Goal: Information Seeking & Learning: Compare options

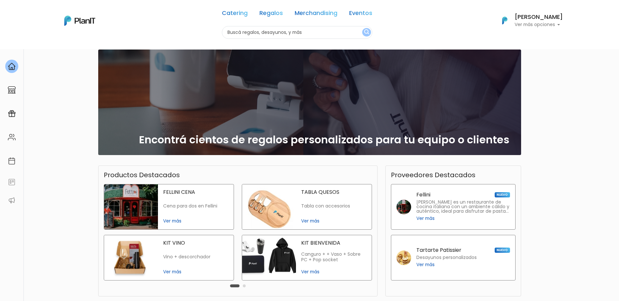
scroll to position [65, 0]
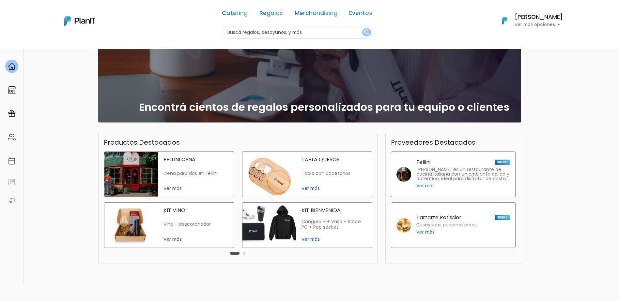
click at [305, 184] on span "Ver más" at bounding box center [333, 239] width 65 height 7
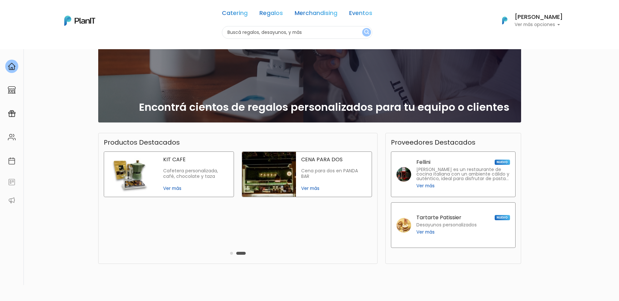
click at [230, 184] on button "Carousel Page 1" at bounding box center [231, 253] width 3 height 3
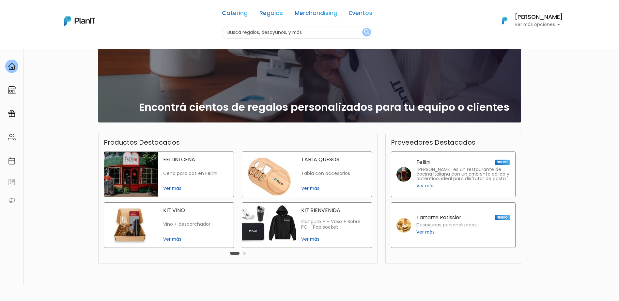
click at [308, 184] on span "Ver más" at bounding box center [333, 239] width 65 height 7
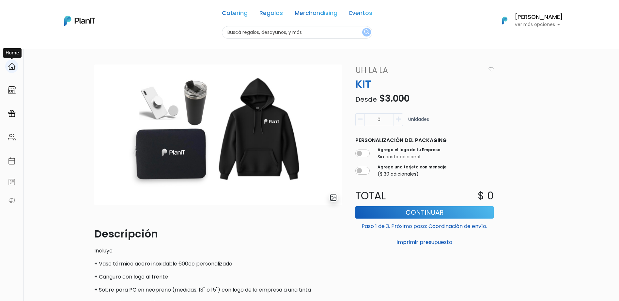
click at [14, 66] on img at bounding box center [12, 67] width 8 height 8
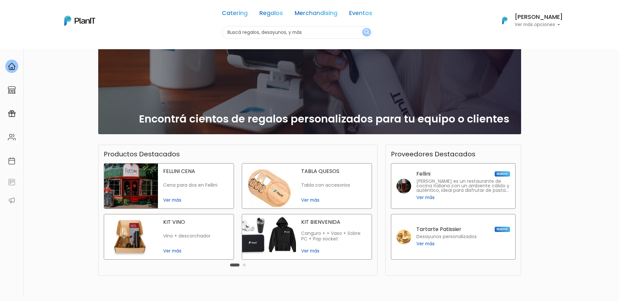
scroll to position [65, 0]
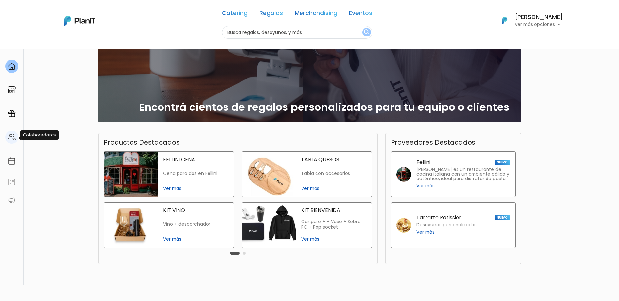
click at [13, 141] on img at bounding box center [12, 137] width 8 height 8
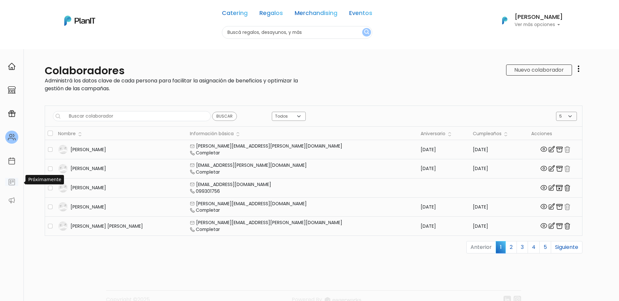
click at [12, 183] on img at bounding box center [12, 182] width 8 height 8
click at [12, 94] on div at bounding box center [11, 90] width 13 height 13
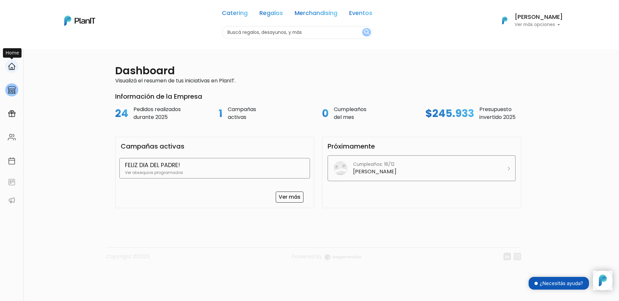
click at [11, 65] on img at bounding box center [12, 67] width 8 height 8
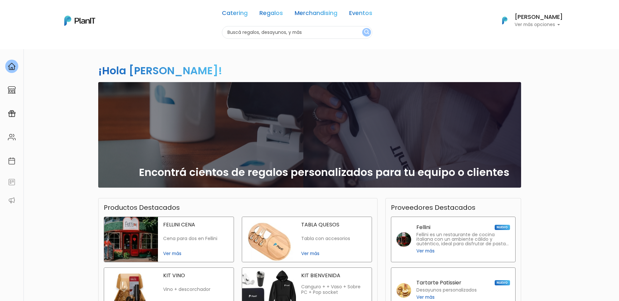
click at [551, 25] on p "Ver más opciones" at bounding box center [539, 25] width 48 height 5
click at [285, 59] on div "¡Hola Lorena Debenedetti! slide 1 of 1 Encontrá cientos de regalos personalizad…" at bounding box center [309, 192] width 431 height 286
click at [227, 15] on link "Catering" at bounding box center [235, 14] width 26 height 8
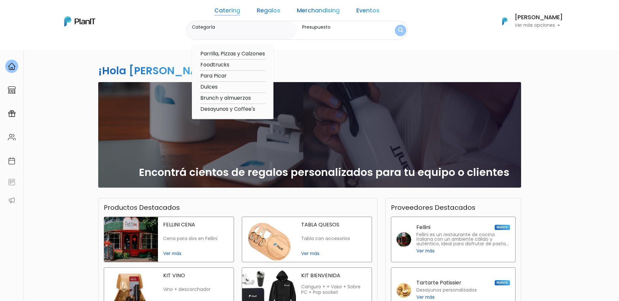
click at [262, 12] on link "Regalos" at bounding box center [268, 12] width 23 height 8
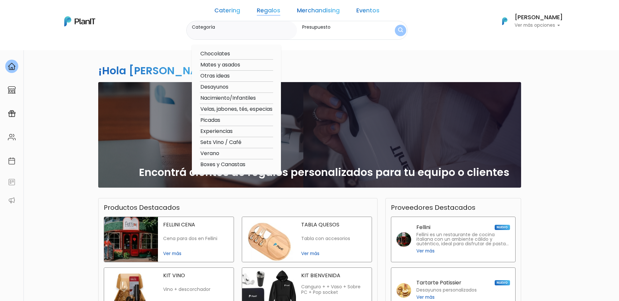
click at [300, 9] on link "Merchandising" at bounding box center [318, 12] width 43 height 8
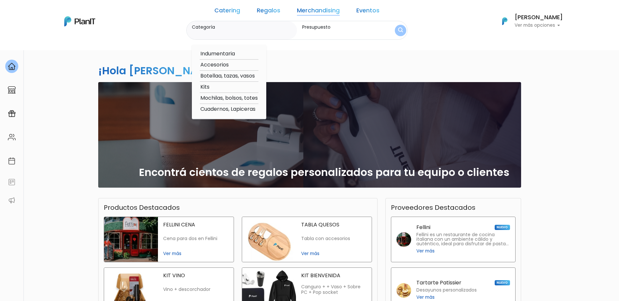
click at [300, 9] on link "Merchandising" at bounding box center [318, 12] width 43 height 8
click at [300, 11] on link "Merchandising" at bounding box center [318, 12] width 43 height 8
click at [300, 12] on link "Merchandising" at bounding box center [318, 12] width 43 height 8
click at [313, 66] on div "¡Hola Lorena Debenedetti! slide 1 of 1 Encontrá cientos de regalos personalizad…" at bounding box center [309, 192] width 431 height 286
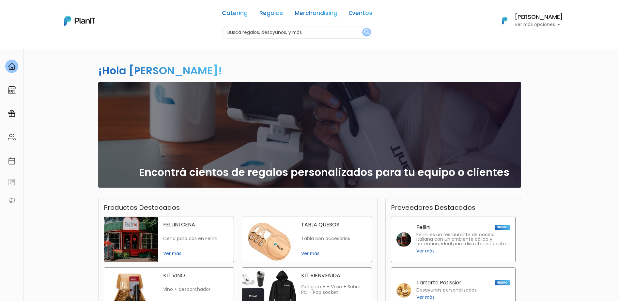
click at [316, 15] on link "Merchandising" at bounding box center [316, 14] width 43 height 8
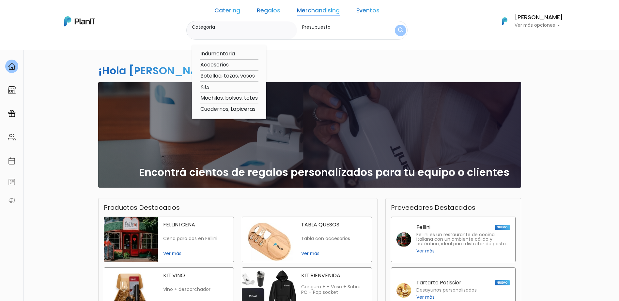
click at [310, 35] on input "Presupuesto" at bounding box center [342, 33] width 81 height 7
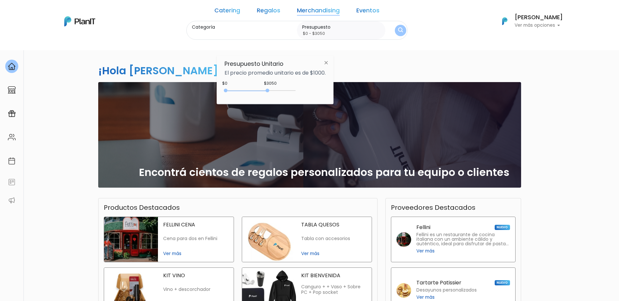
drag, startPoint x: 240, startPoint y: 90, endPoint x: 269, endPoint y: 89, distance: 28.4
click at [269, 89] on div "0 : 3050 0 3050" at bounding box center [261, 92] width 69 height 7
drag, startPoint x: 226, startPoint y: 90, endPoint x: 266, endPoint y: 88, distance: 39.8
click at [266, 88] on div "2900 : 3050 2900 3050 2900,3050" at bounding box center [261, 92] width 69 height 8
drag, startPoint x: 269, startPoint y: 91, endPoint x: 280, endPoint y: 91, distance: 11.1
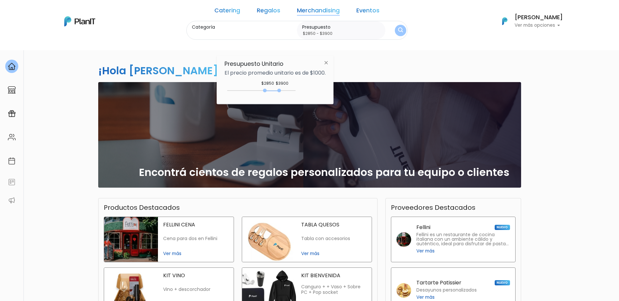
click at [280, 91] on div at bounding box center [279, 91] width 4 height 4
drag, startPoint x: 264, startPoint y: 90, endPoint x: 255, endPoint y: 91, distance: 9.1
click at [255, 91] on div at bounding box center [254, 91] width 4 height 4
click at [276, 91] on div "2050 : 3600 2050 3600" at bounding box center [261, 92] width 69 height 7
type input "$2050 - $3550"
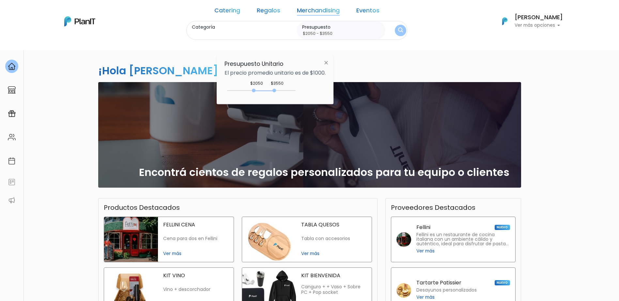
click at [333, 74] on div "Presupuesto Unitario El precio promedio unitario es de $1000. $3550 $2050 2050 …" at bounding box center [275, 79] width 117 height 49
click at [328, 88] on div "Presupuesto Unitario El precio promedio unitario es de $1000. $3550 $2050 2050 …" at bounding box center [275, 79] width 117 height 49
click at [269, 35] on input "Categoría" at bounding box center [243, 33] width 102 height 7
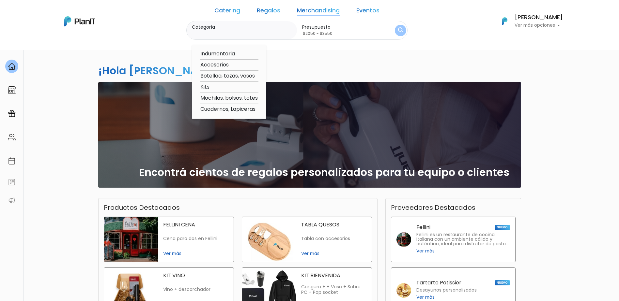
click at [207, 56] on div "Indumentaria Accesorios Botellaa, tazas, vasos Kits Mochilas, bolsos, totes Cua…" at bounding box center [229, 82] width 74 height 75
click at [221, 55] on option "Indumentaria" at bounding box center [229, 54] width 59 height 8
type input "Indumentaria"
type input "$0 - $1000"
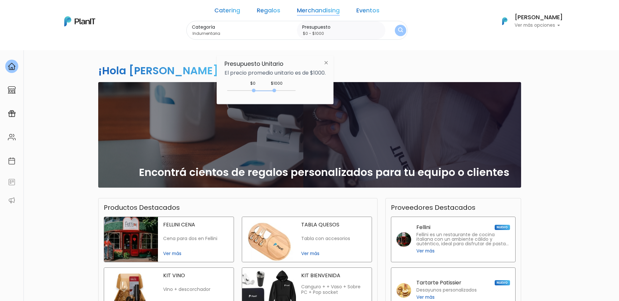
click at [222, 56] on div "Presupuesto Unitario El precio promedio unitario es de $1000. $1000 $0 2050 : 3…" at bounding box center [275, 79] width 117 height 49
click at [248, 52] on div "¡Hola Lorena Debenedetti! slide 1 of 1 Encontrá cientos de regalos personalizad…" at bounding box center [309, 192] width 431 height 286
drag, startPoint x: 300, startPoint y: 54, endPoint x: 347, endPoint y: 46, distance: 48.0
click at [320, 51] on div "¡Hola Lorena Debenedetti! slide 1 of 1 Encontrá cientos de regalos personalizad…" at bounding box center [309, 192] width 431 height 286
click at [398, 29] on img "submit" at bounding box center [400, 30] width 5 height 6
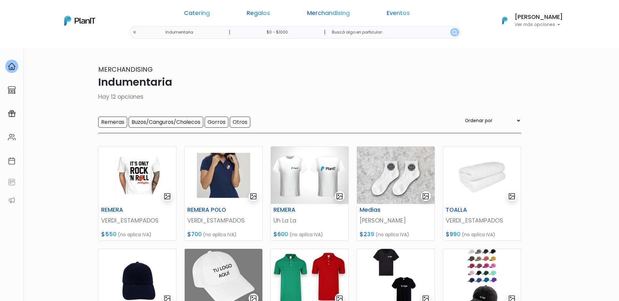
click at [283, 32] on input "$0 - $1000" at bounding box center [278, 32] width 99 height 13
drag, startPoint x: 227, startPoint y: 90, endPoint x: 233, endPoint y: 92, distance: 6.6
click at [233, 92] on div "250 : 1000 250 1000" at bounding box center [261, 90] width 69 height 7
drag, startPoint x: 240, startPoint y: 90, endPoint x: 266, endPoint y: 87, distance: 25.9
click at [270, 87] on div "450 : 3150 450 3150 450,3150" at bounding box center [261, 91] width 69 height 8
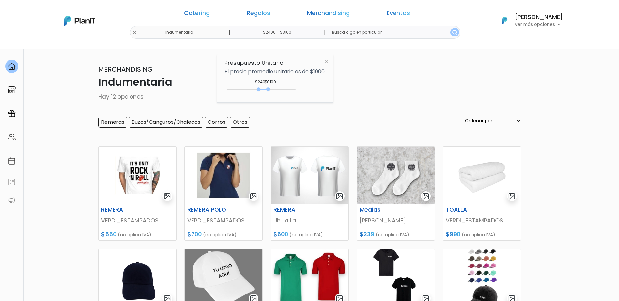
drag, startPoint x: 230, startPoint y: 90, endPoint x: 263, endPoint y: 85, distance: 32.6
click at [261, 85] on div "$3100 $2400 2400 : 3100 2400 3100 2400,3100" at bounding box center [274, 90] width 101 height 13
type input "$2450 - $3800"
drag, startPoint x: 269, startPoint y: 89, endPoint x: 279, endPoint y: 88, distance: 10.2
click at [279, 88] on div at bounding box center [279, 89] width 4 height 4
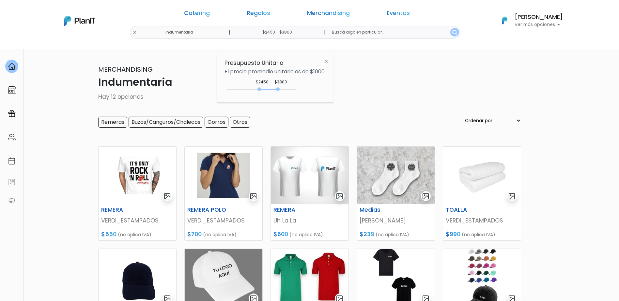
click at [312, 99] on div "Presupuesto Unitario El precio promedio unitario es de $1000. $3800 $2450 2450 …" at bounding box center [275, 78] width 117 height 49
click at [452, 75] on p "Indumentaria" at bounding box center [309, 82] width 423 height 16
click at [329, 62] on img at bounding box center [326, 62] width 12 height 12
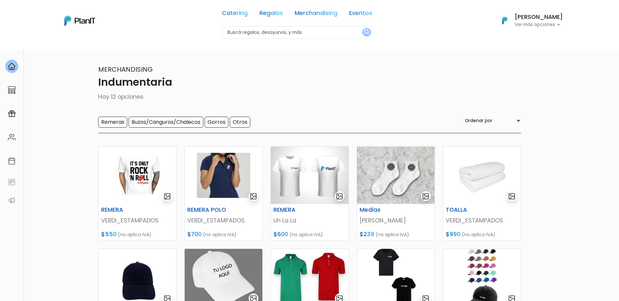
click at [181, 34] on div "Catering Regalos Merchandising Eventos Indumentaria | $2450 - $3800 | Catering …" at bounding box center [310, 21] width 522 height 36
click at [272, 34] on input "text" at bounding box center [297, 32] width 150 height 13
click at [364, 30] on img "submit" at bounding box center [366, 32] width 5 height 6
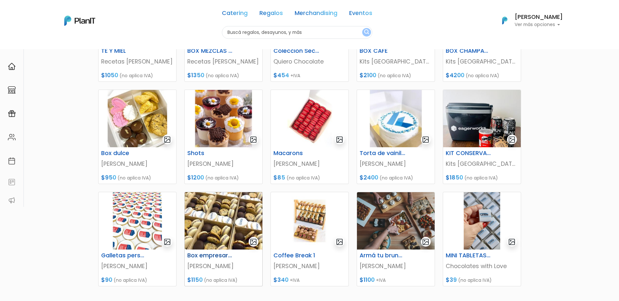
scroll to position [163, 0]
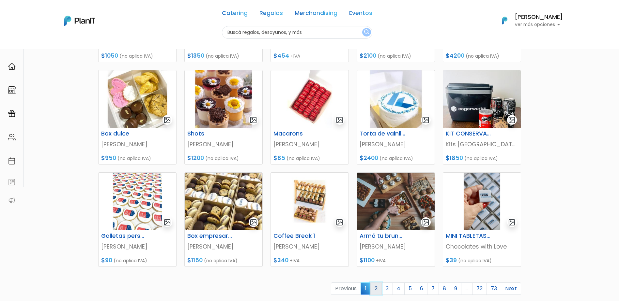
click at [377, 288] on link "2" at bounding box center [375, 289] width 11 height 12
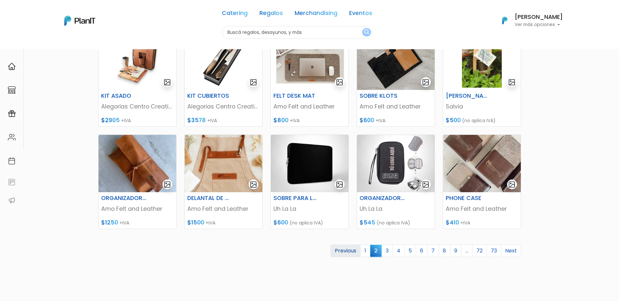
scroll to position [228, 0]
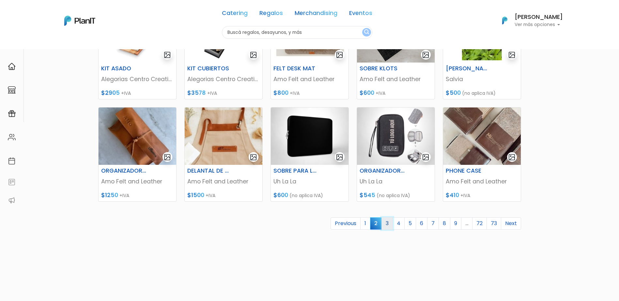
click at [387, 224] on link "3" at bounding box center [386, 224] width 11 height 12
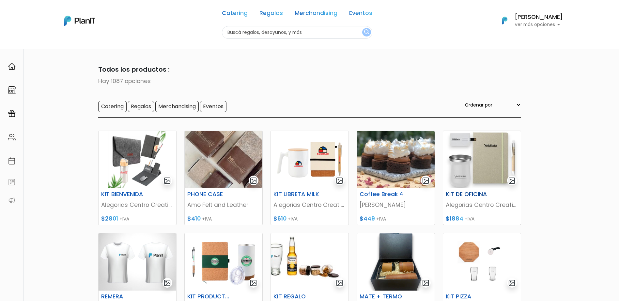
click at [470, 195] on h6 "KIT DE OFICINA" at bounding box center [469, 194] width 54 height 7
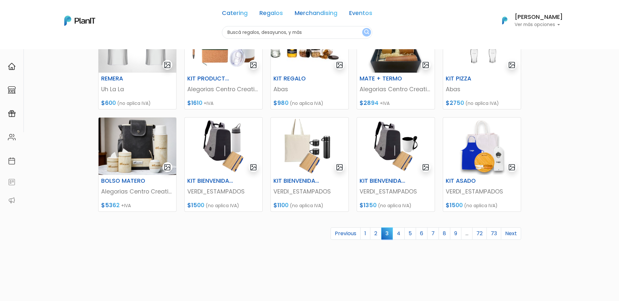
scroll to position [228, 0]
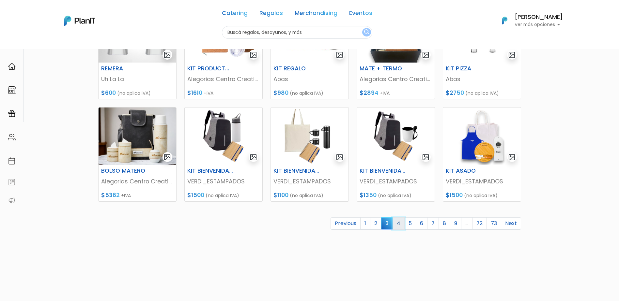
click at [399, 225] on link "4" at bounding box center [399, 224] width 12 height 12
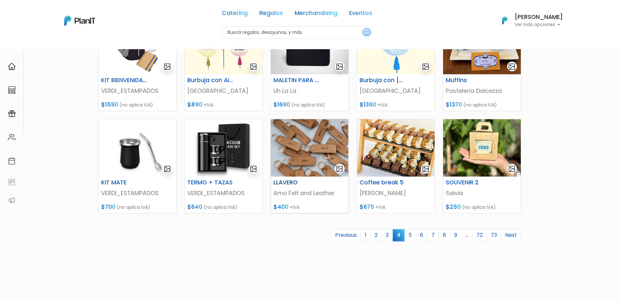
scroll to position [228, 0]
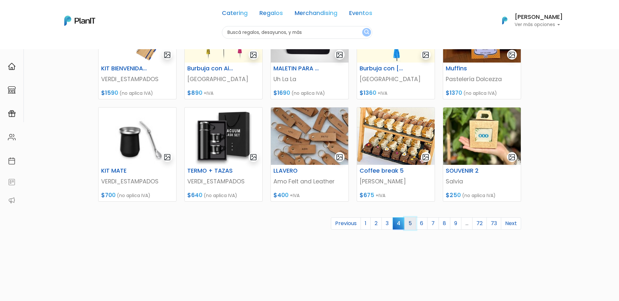
click at [413, 225] on link "5" at bounding box center [410, 224] width 12 height 12
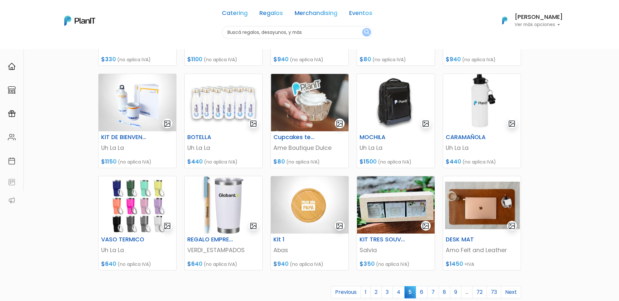
scroll to position [163, 0]
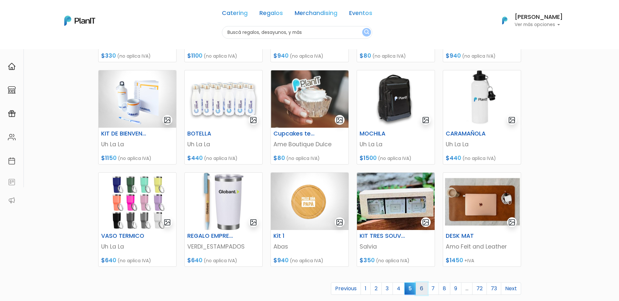
click at [421, 290] on link "6" at bounding box center [422, 289] width 12 height 12
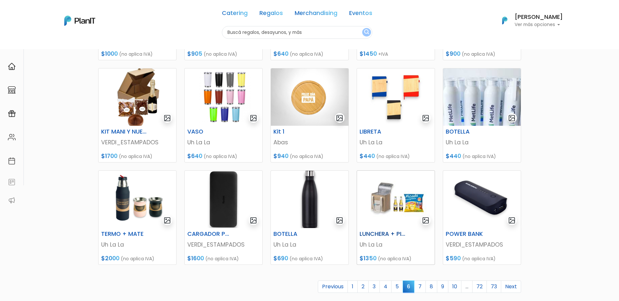
scroll to position [196, 0]
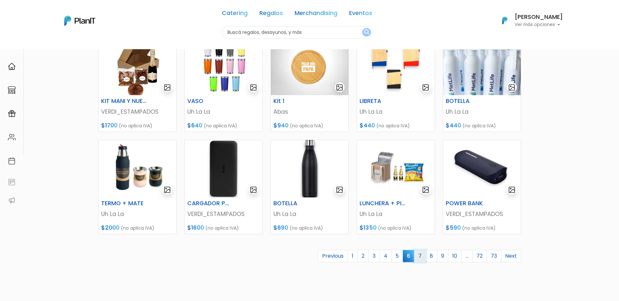
click at [423, 255] on link "7" at bounding box center [420, 256] width 12 height 12
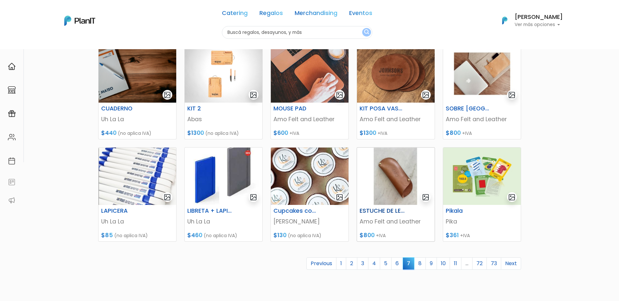
scroll to position [196, 0]
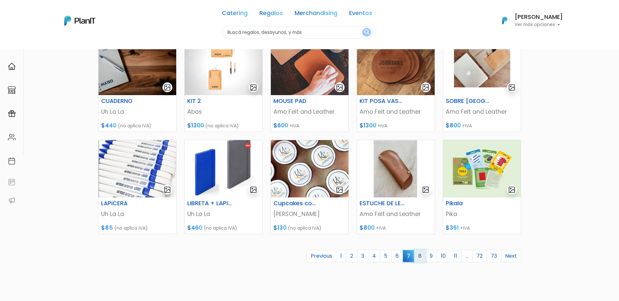
click at [423, 257] on link "8" at bounding box center [420, 256] width 12 height 12
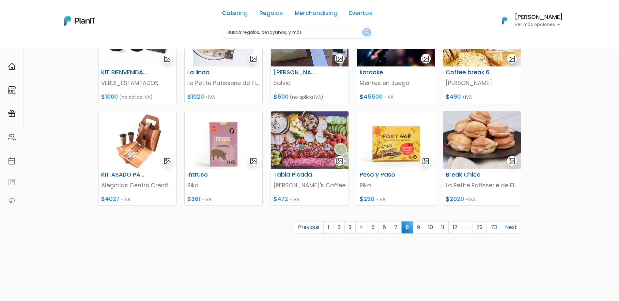
scroll to position [228, 0]
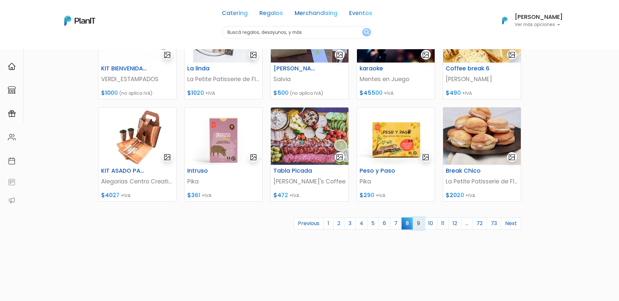
click at [419, 224] on link "9" at bounding box center [418, 224] width 11 height 12
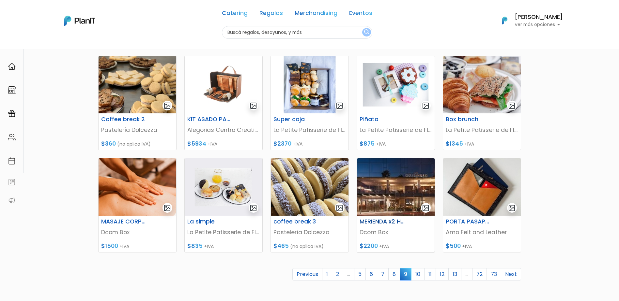
scroll to position [196, 0]
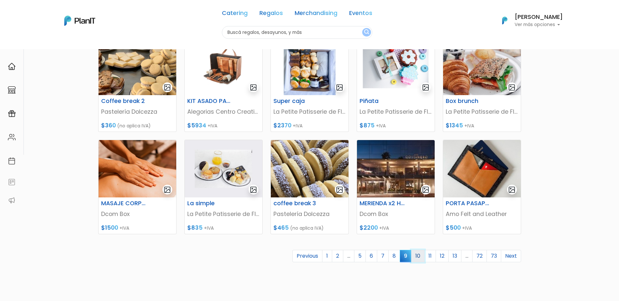
click at [419, 258] on link "10" at bounding box center [417, 256] width 13 height 12
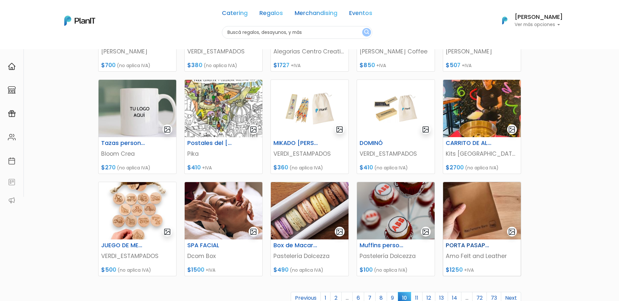
scroll to position [163, 0]
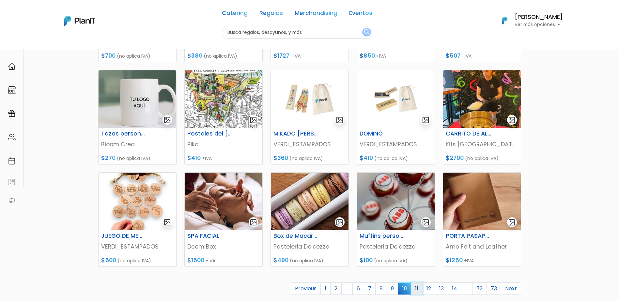
click at [420, 287] on link "11" at bounding box center [417, 289] width 12 height 12
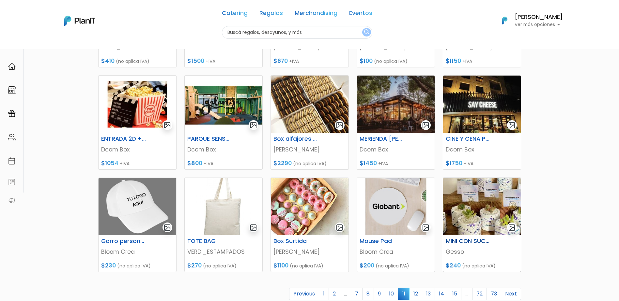
scroll to position [228, 0]
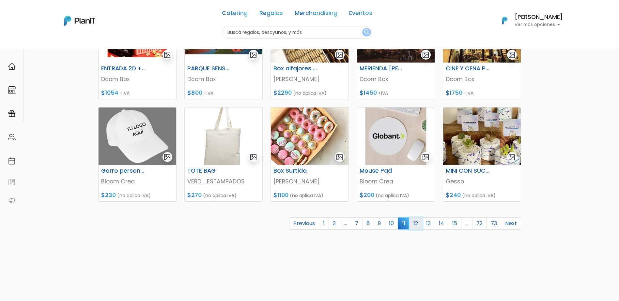
click at [418, 227] on link "12" at bounding box center [415, 224] width 13 height 12
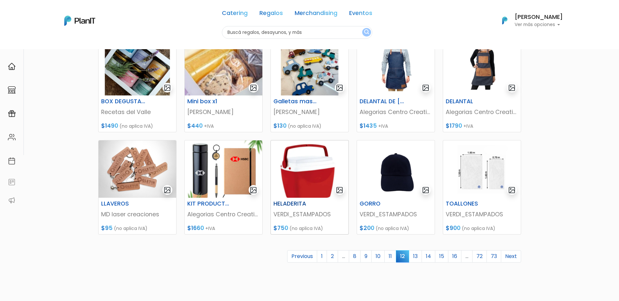
scroll to position [196, 0]
click at [417, 258] on link "13" at bounding box center [415, 256] width 13 height 12
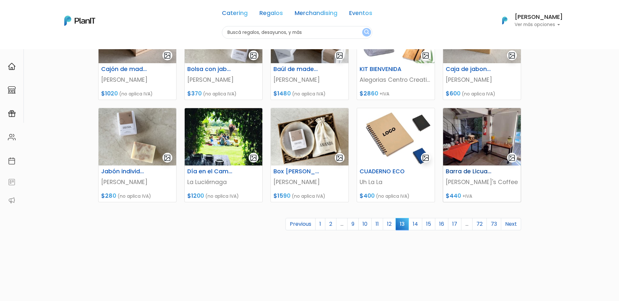
scroll to position [228, 0]
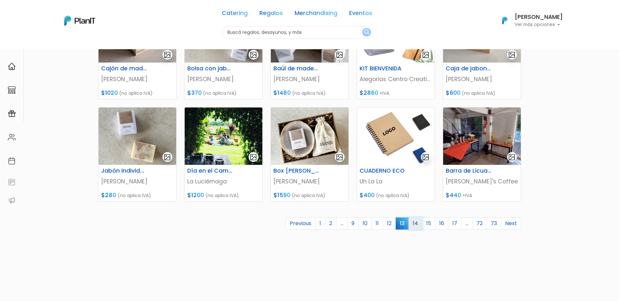
click at [418, 225] on link "14" at bounding box center [415, 224] width 14 height 12
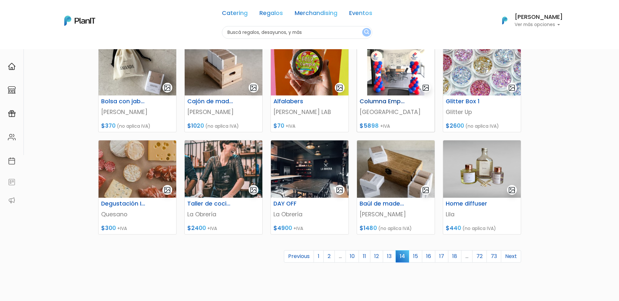
scroll to position [196, 0]
click at [417, 256] on link "15" at bounding box center [415, 256] width 13 height 12
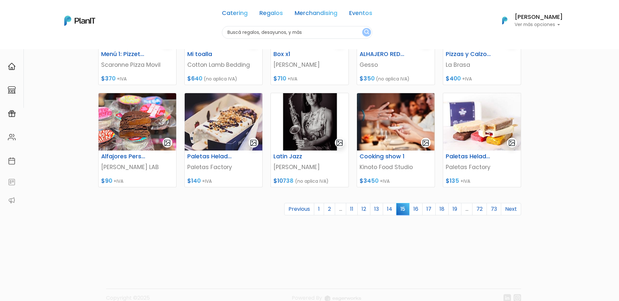
scroll to position [254, 0]
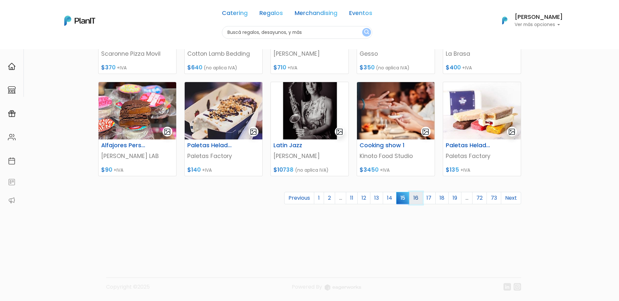
click at [418, 200] on link "16" at bounding box center [415, 198] width 13 height 12
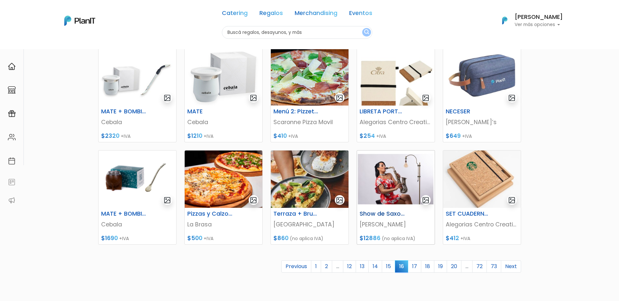
scroll to position [196, 0]
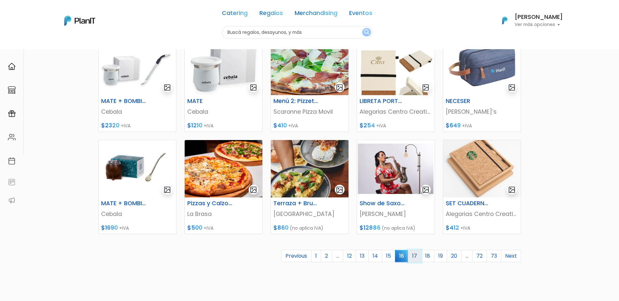
click at [418, 256] on link "17" at bounding box center [414, 256] width 13 height 12
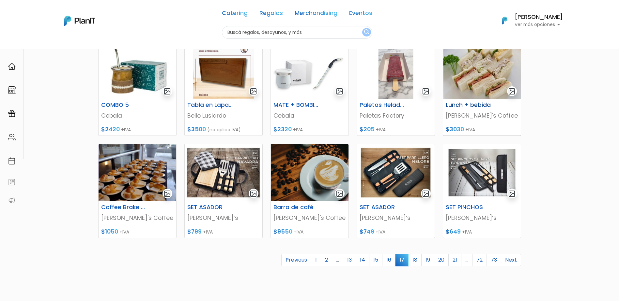
scroll to position [196, 0]
